Goal: Information Seeking & Learning: Learn about a topic

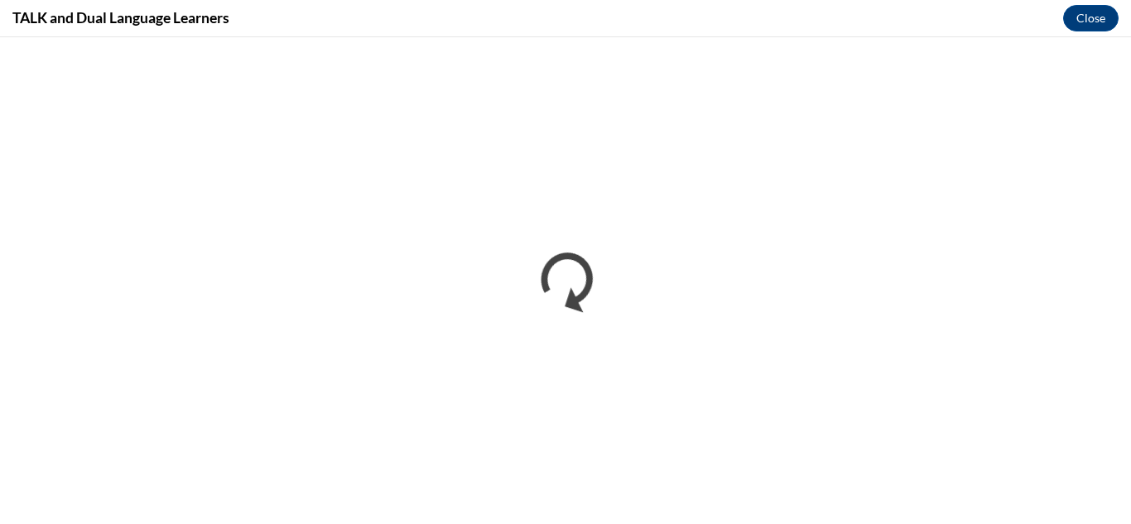
scroll to position [1950, 0]
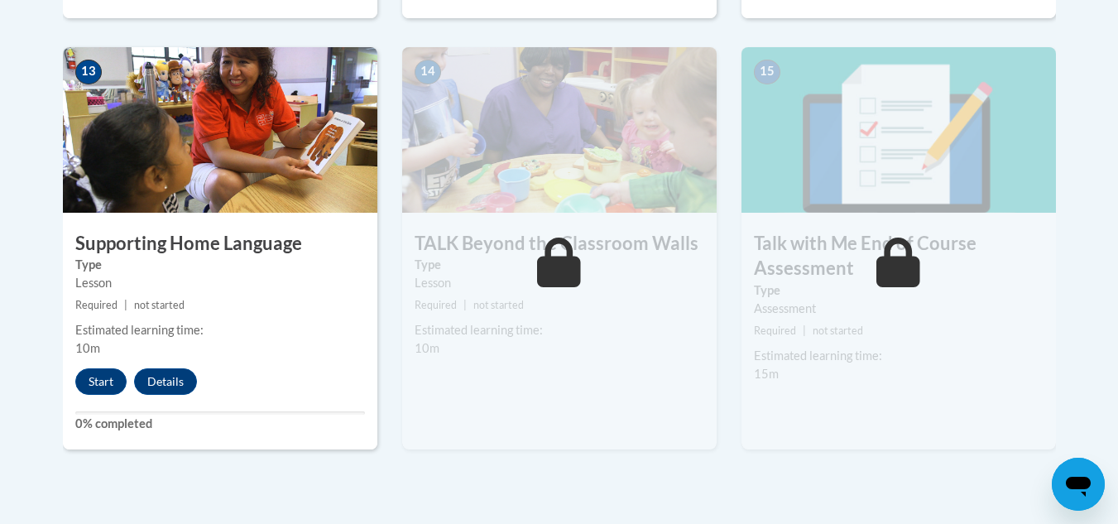
scroll to position [2314, 0]
